Goal: Information Seeking & Learning: Learn about a topic

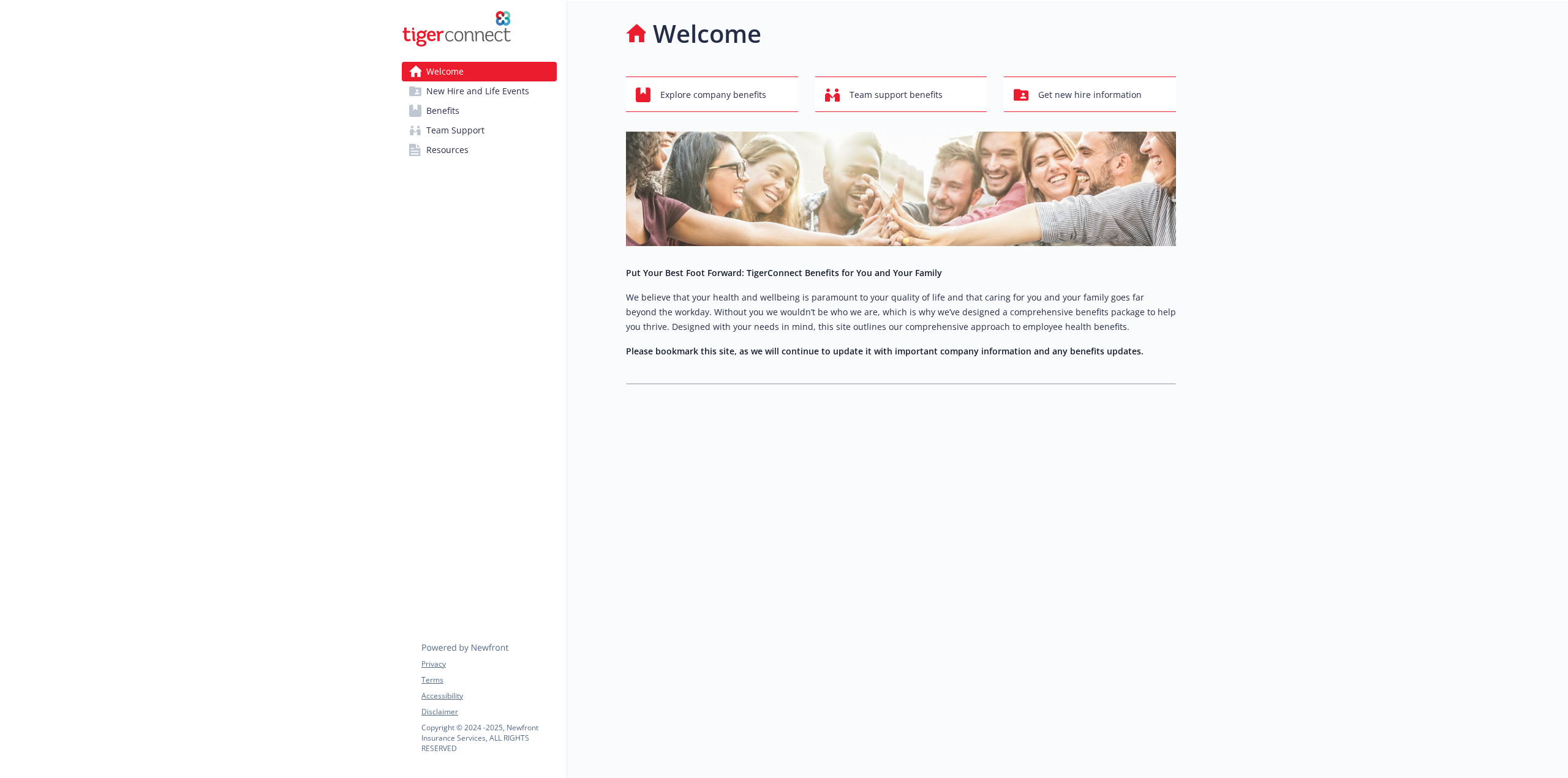
click at [467, 94] on span "New Hire and Life Events" at bounding box center [477, 91] width 103 height 20
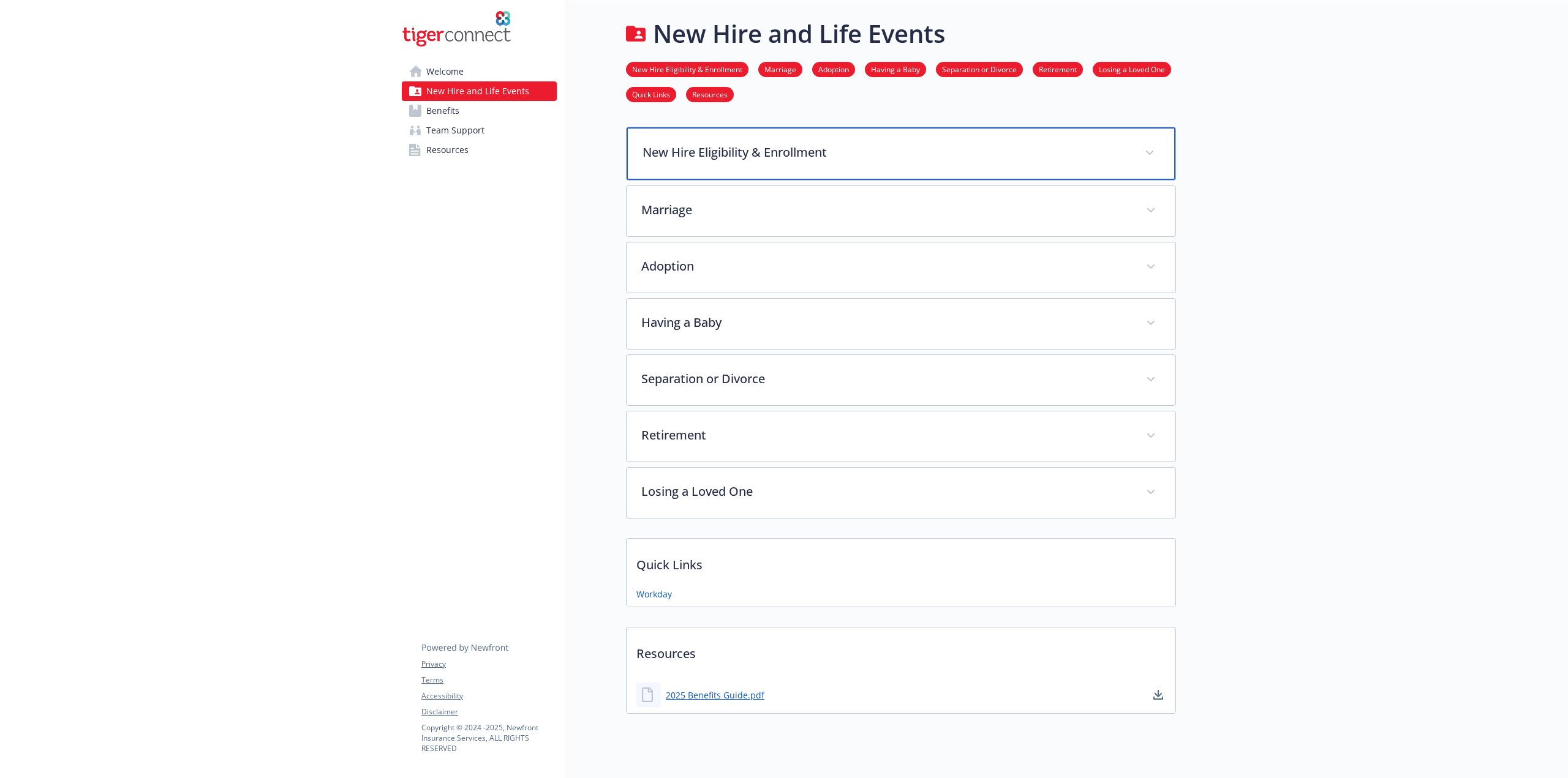
click at [988, 149] on p "New Hire Eligibility & Enrollment" at bounding box center [886, 152] width 488 height 18
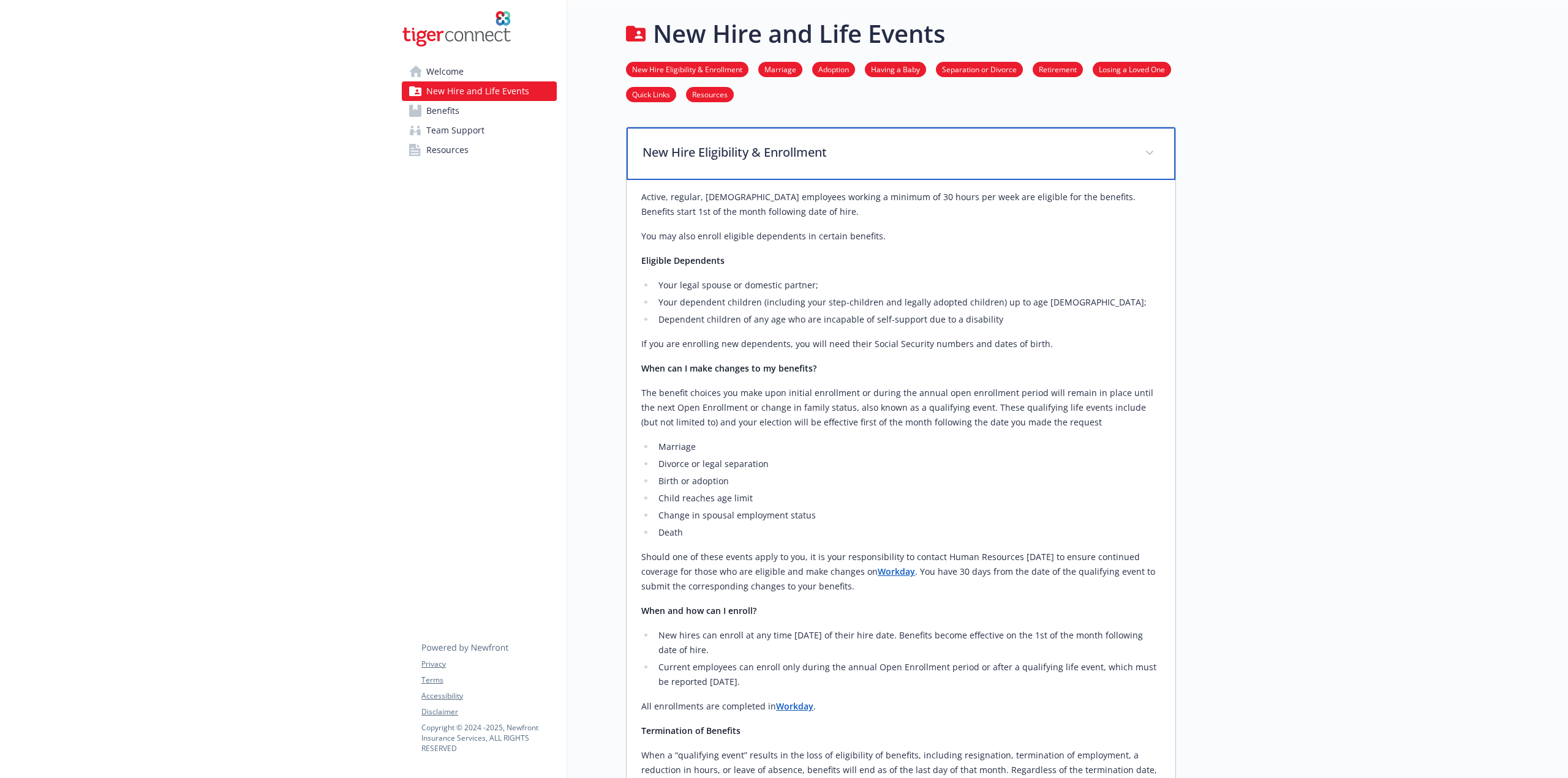
click at [988, 149] on p "New Hire Eligibility & Enrollment" at bounding box center [886, 152] width 488 height 18
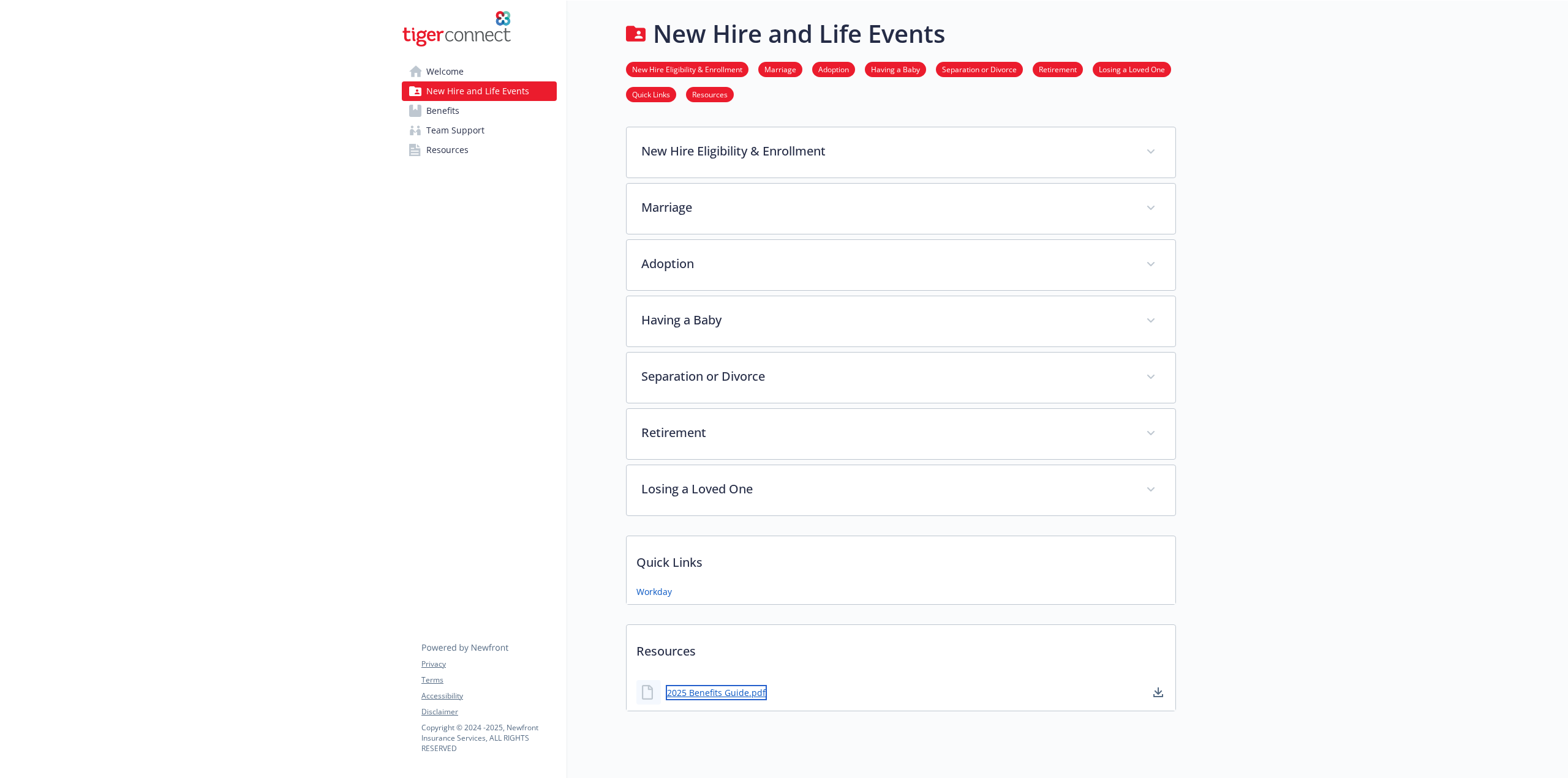
click at [716, 690] on link "2025 Benefits Guide.pdf" at bounding box center [716, 692] width 101 height 15
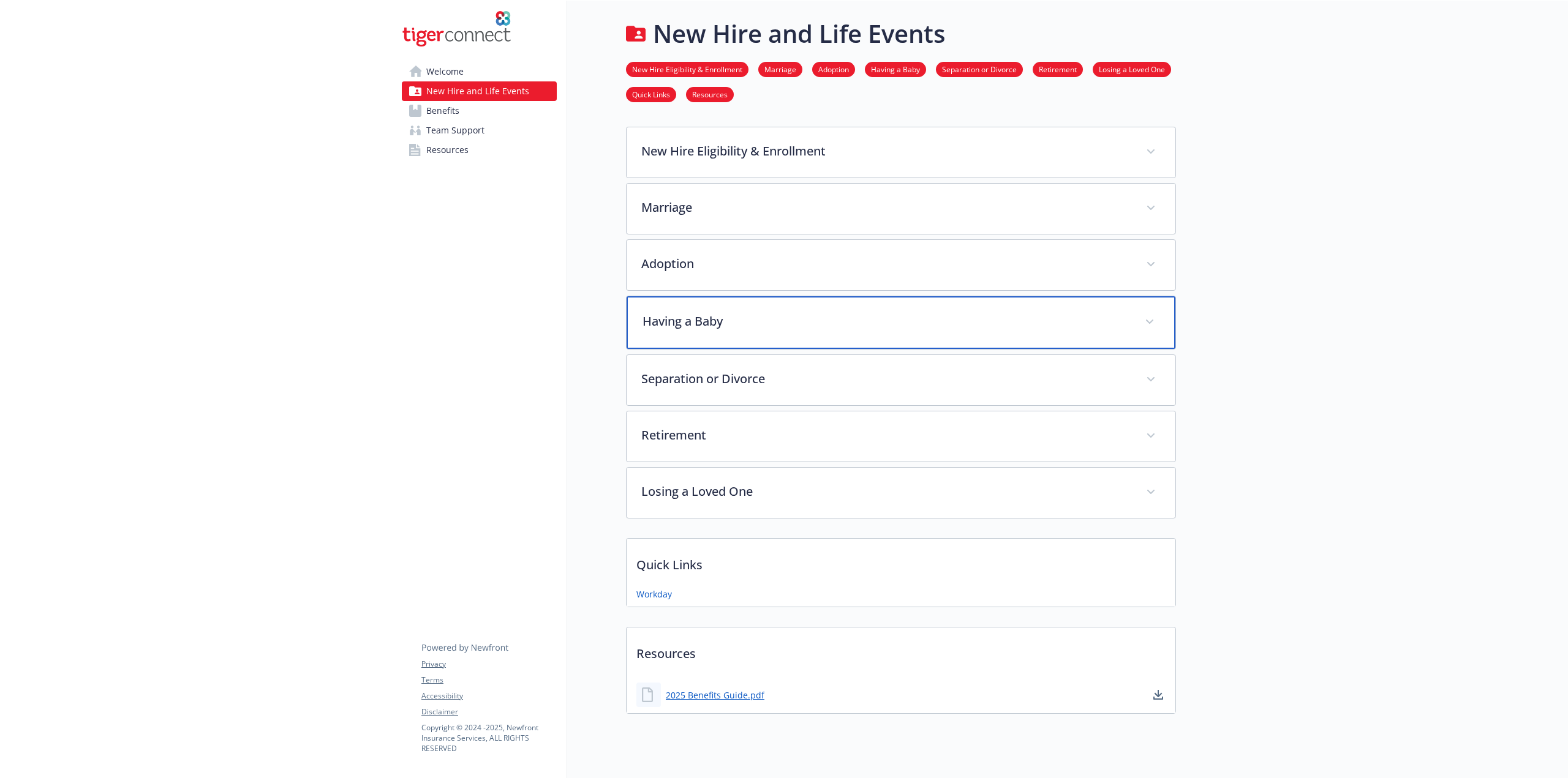
click at [1014, 329] on div "Having a Baby" at bounding box center [901, 322] width 549 height 52
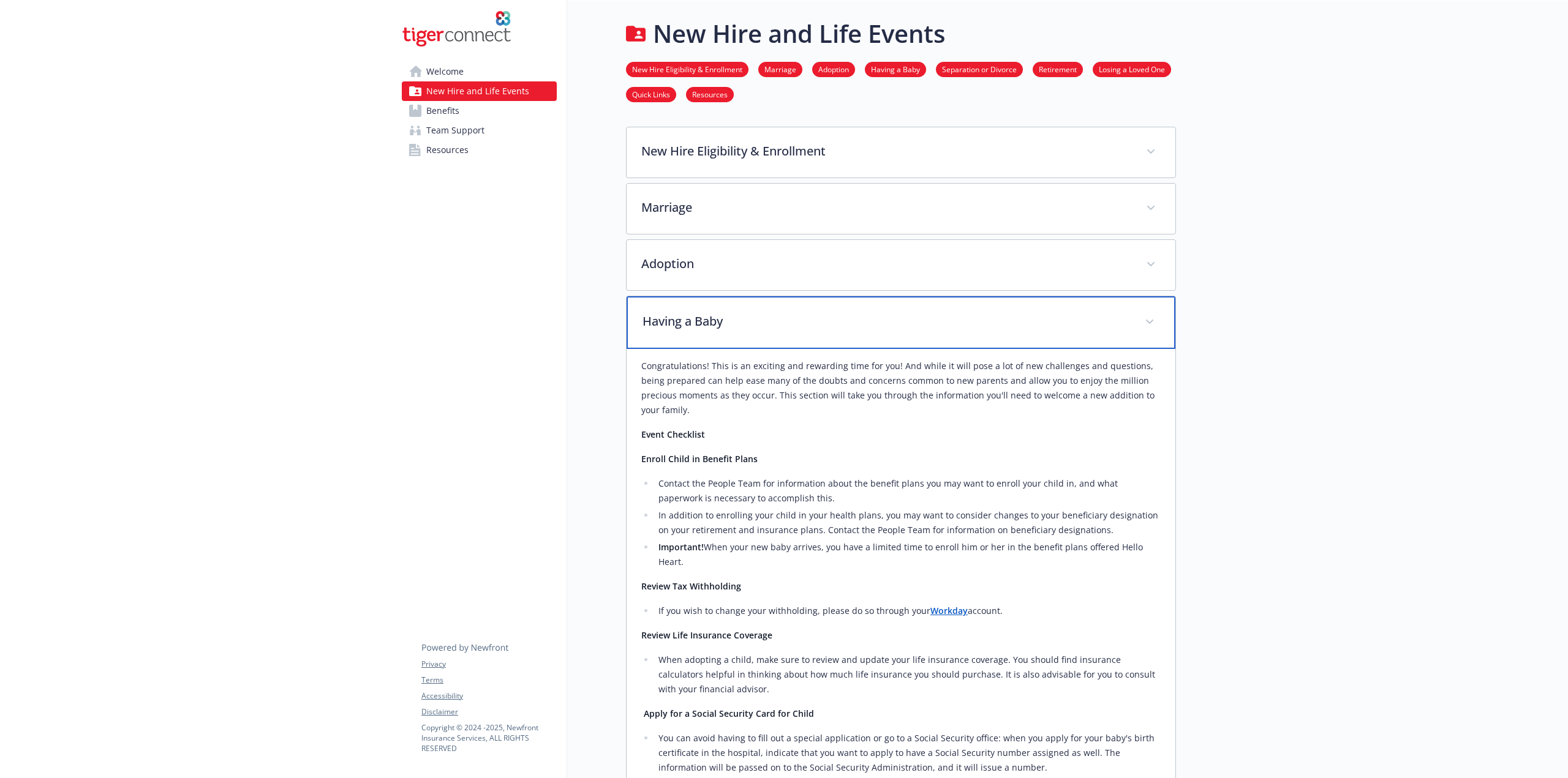
click at [1014, 329] on p "Having a Baby" at bounding box center [886, 321] width 488 height 18
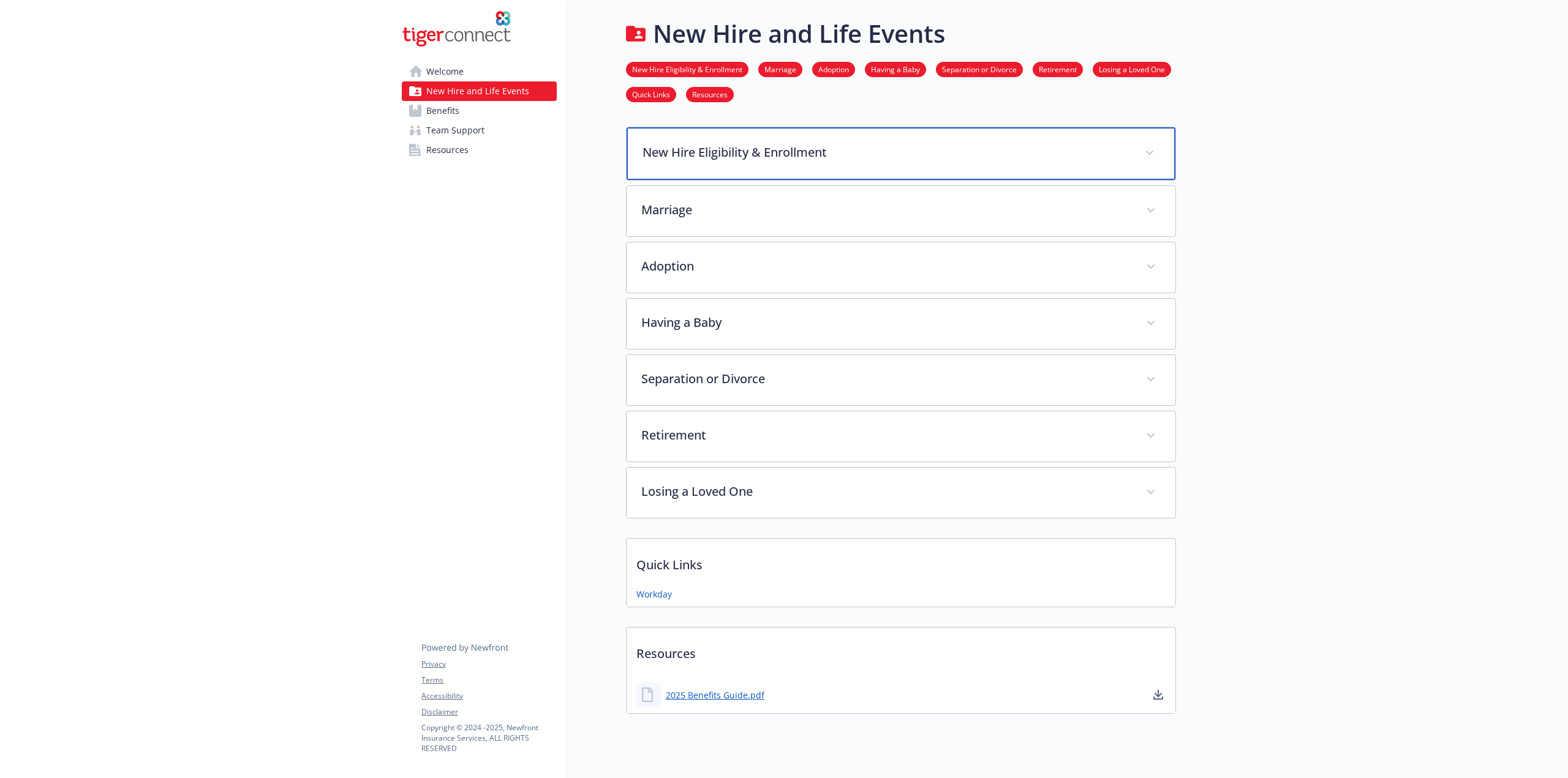
click at [1091, 156] on p "New Hire Eligibility & Enrollment" at bounding box center [886, 152] width 488 height 18
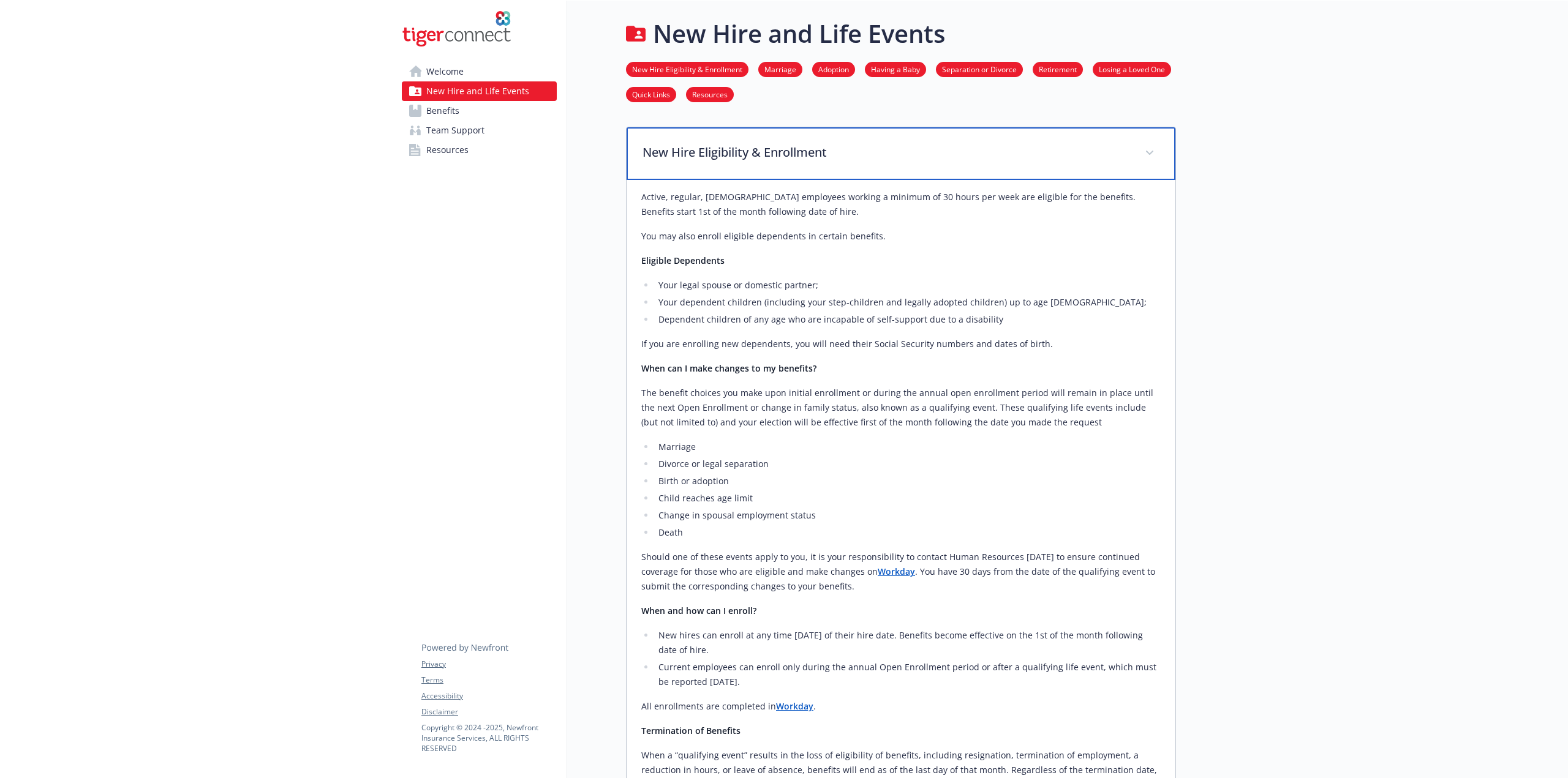
click at [1091, 156] on p "New Hire Eligibility & Enrollment" at bounding box center [886, 152] width 488 height 18
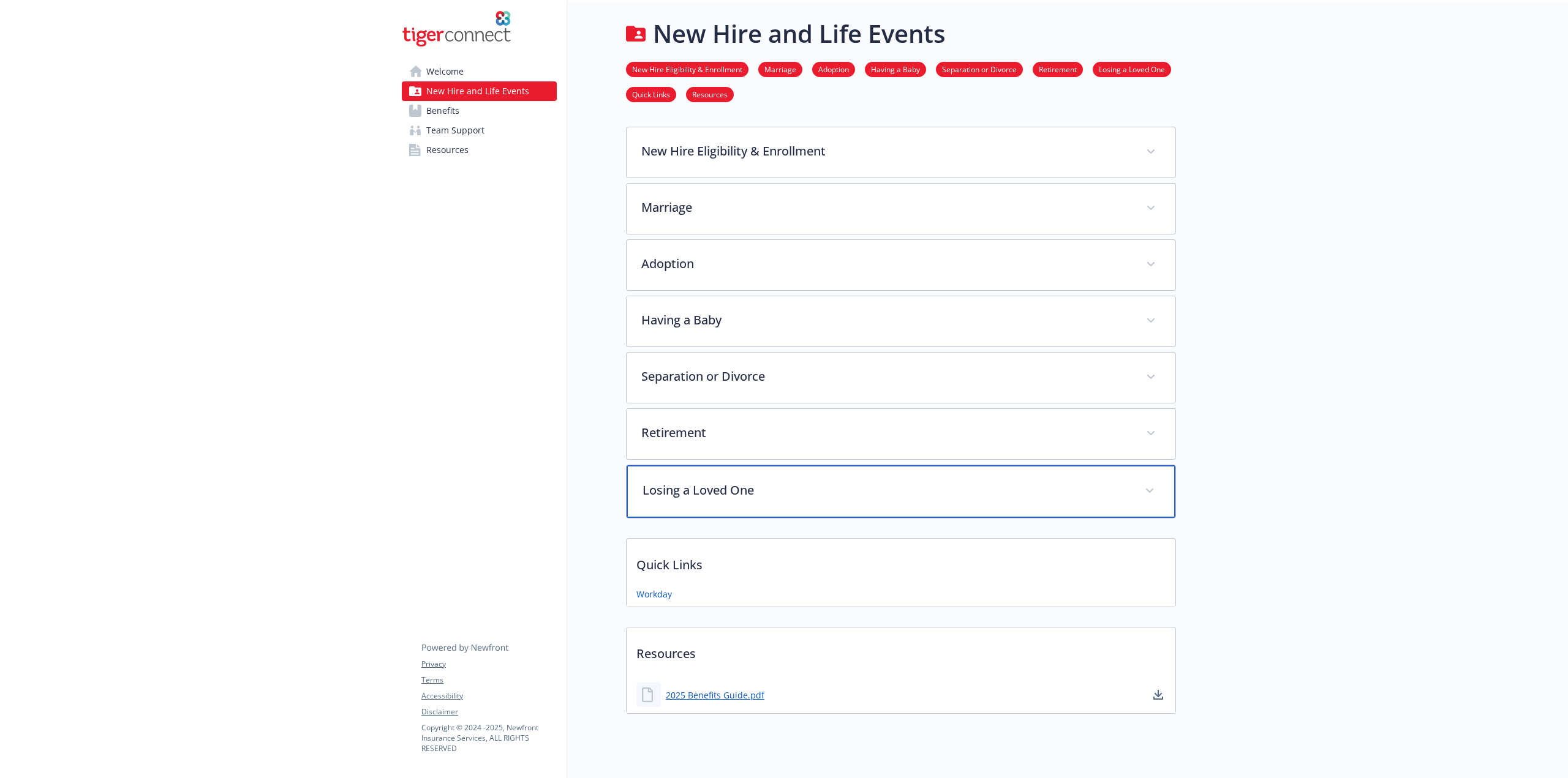
click at [936, 496] on p "Losing a Loved One" at bounding box center [886, 490] width 488 height 18
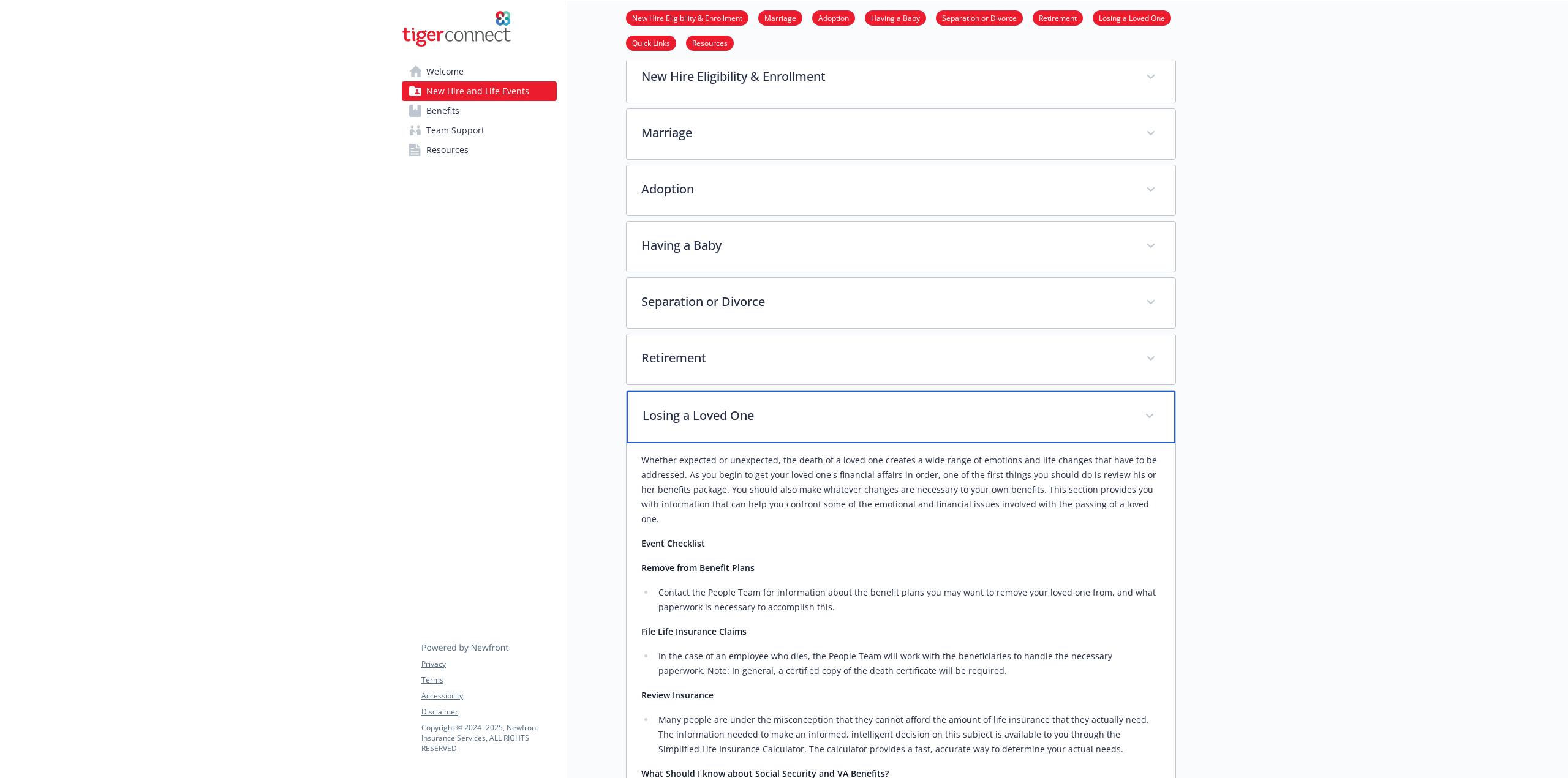
scroll to position [122, 0]
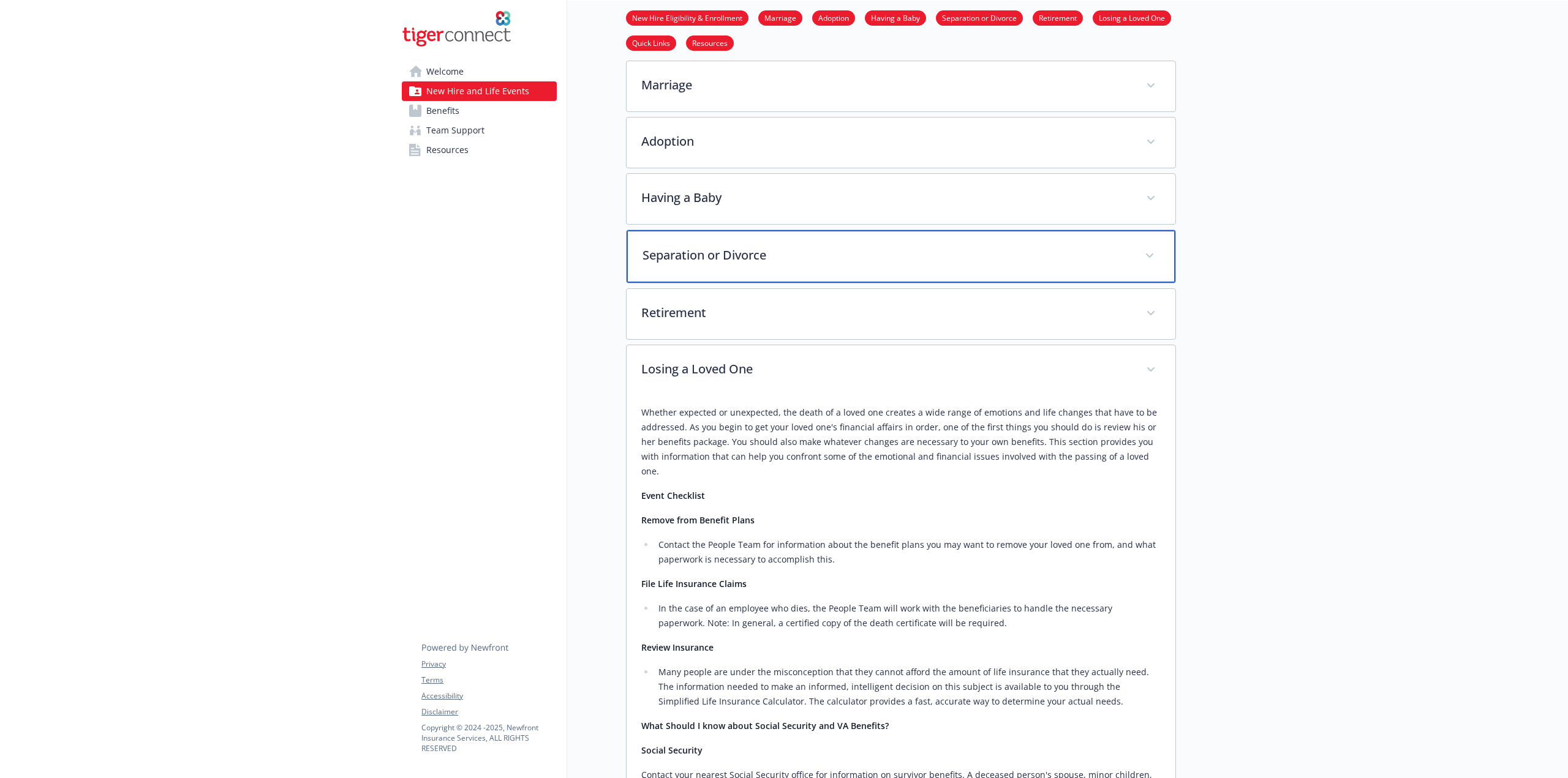
click at [886, 254] on p "Separation or Divorce" at bounding box center [886, 255] width 488 height 18
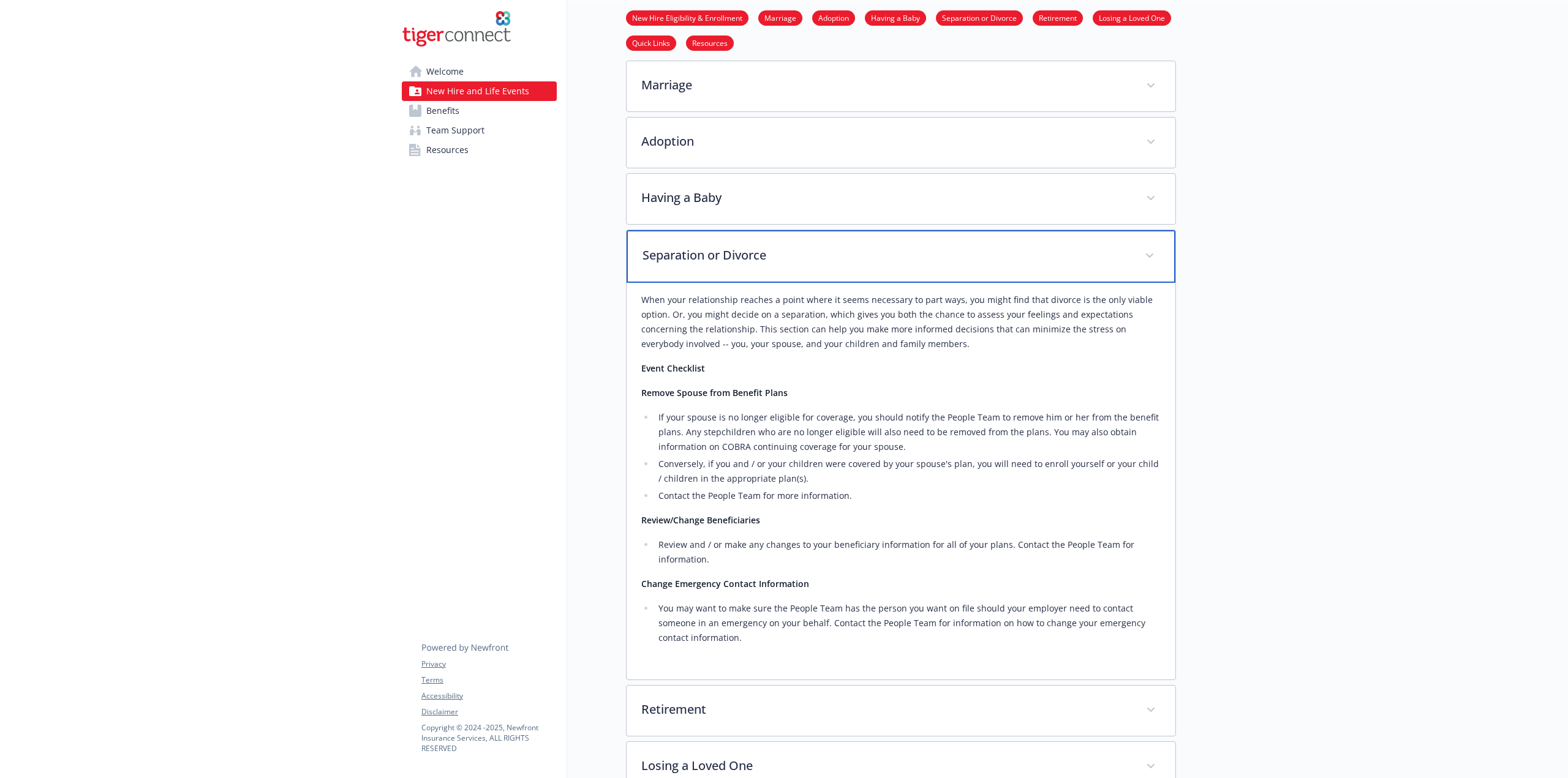
click at [886, 255] on p "Separation or Divorce" at bounding box center [886, 255] width 488 height 18
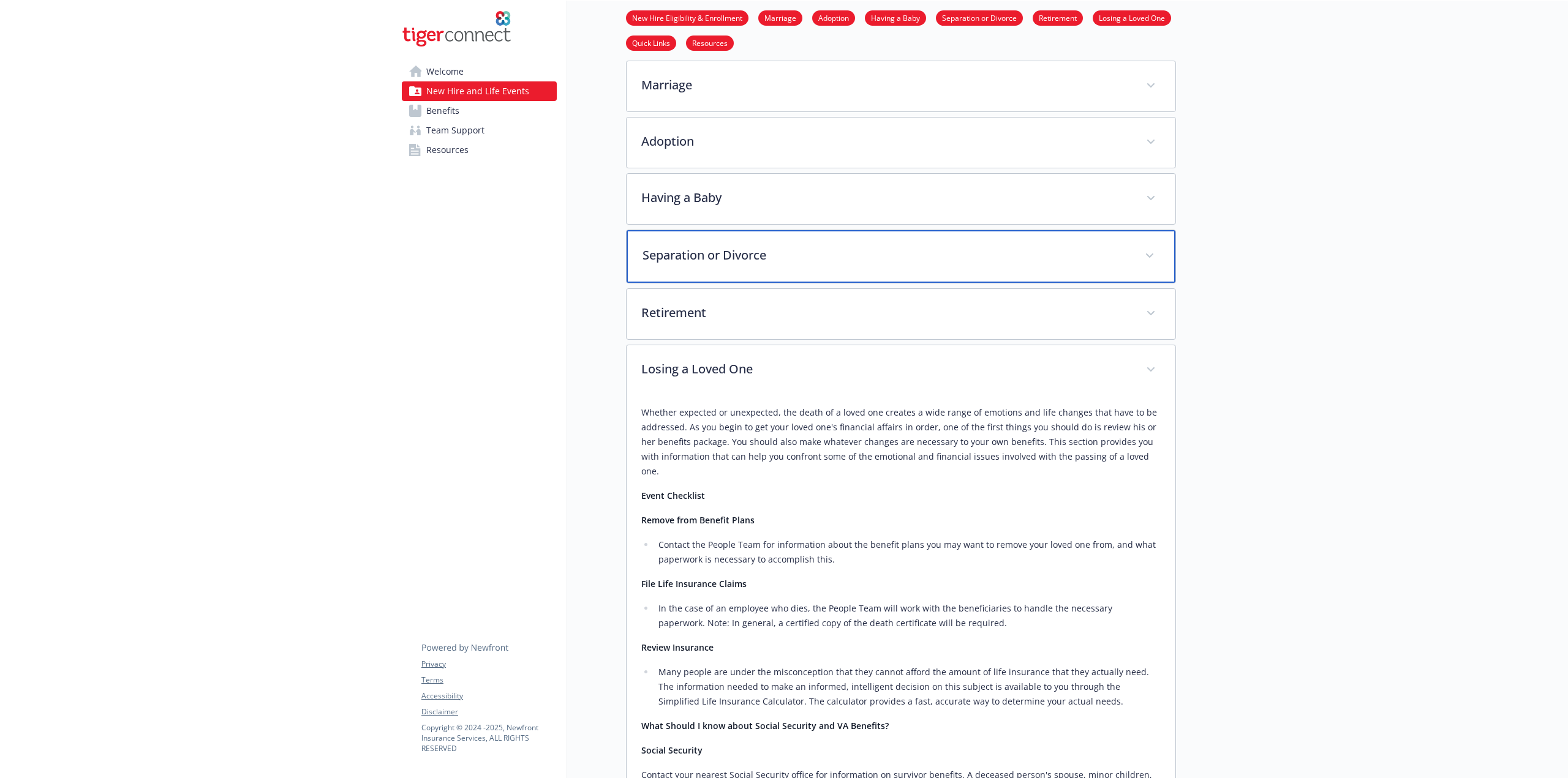
scroll to position [0, 0]
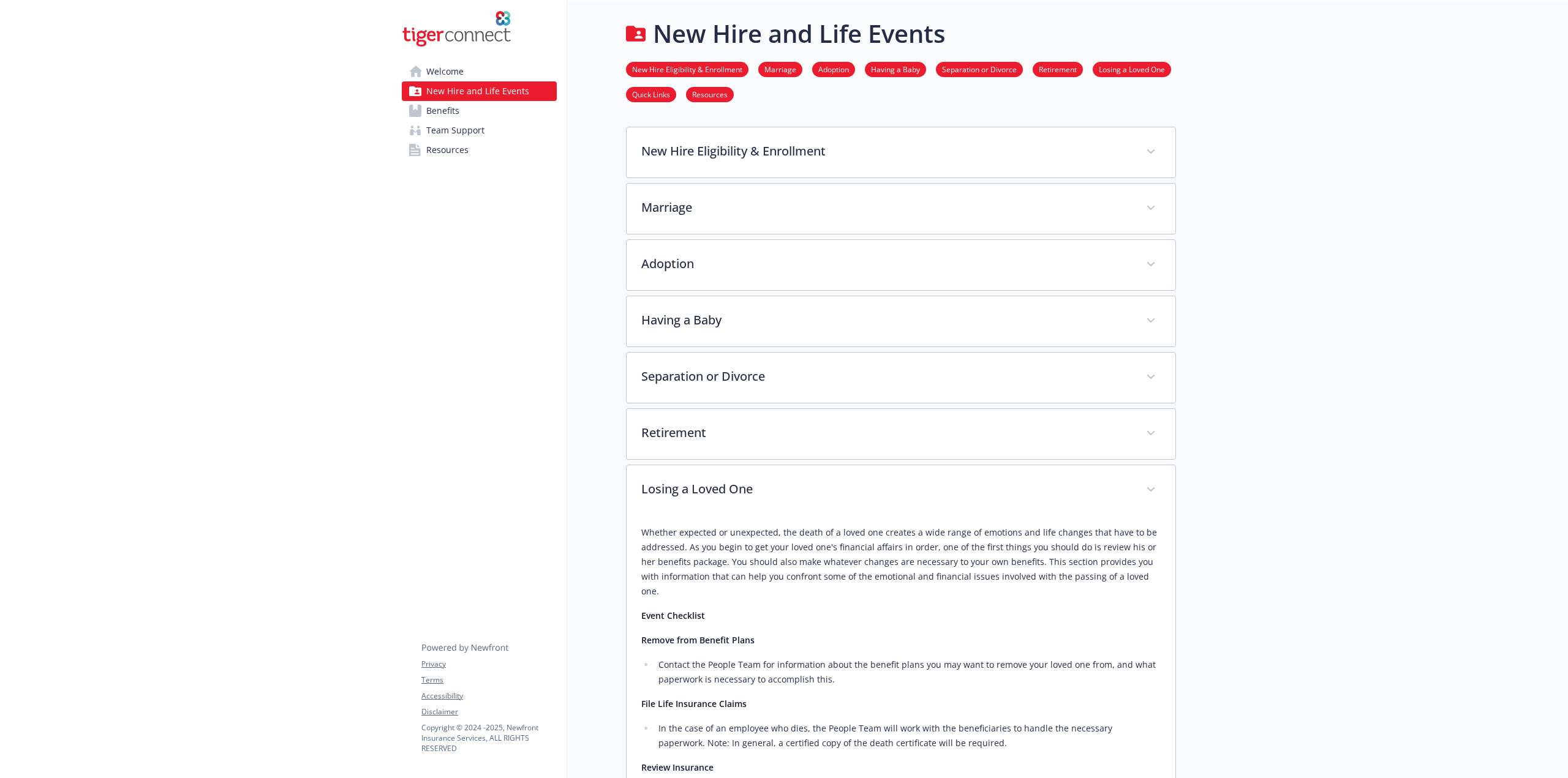
click at [450, 112] on span "Benefits" at bounding box center [443, 111] width 33 height 20
